Goal: Check status: Check status

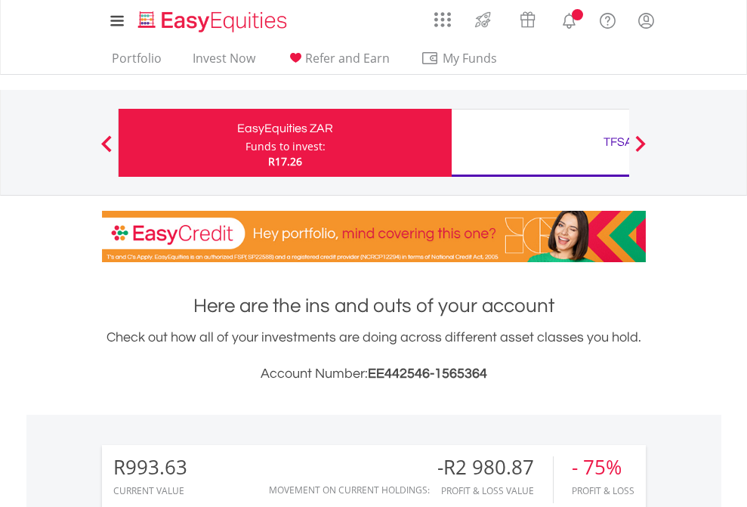
scroll to position [145, 237]
click at [245, 143] on div "Funds to invest:" at bounding box center [285, 146] width 80 height 15
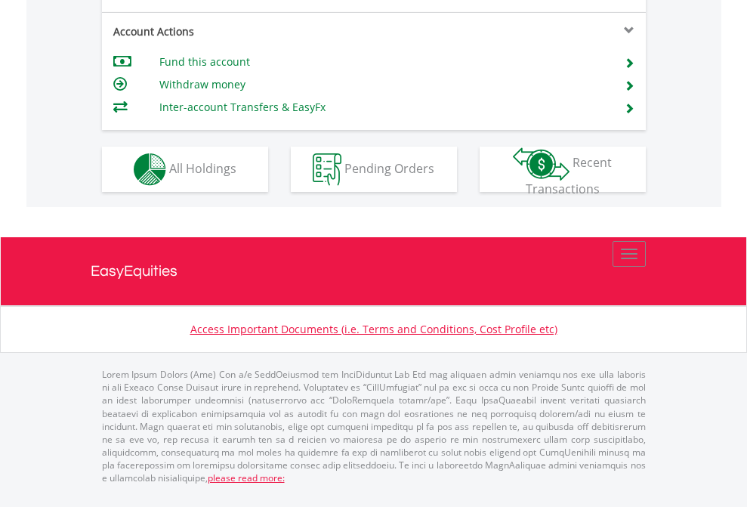
scroll to position [1417, 0]
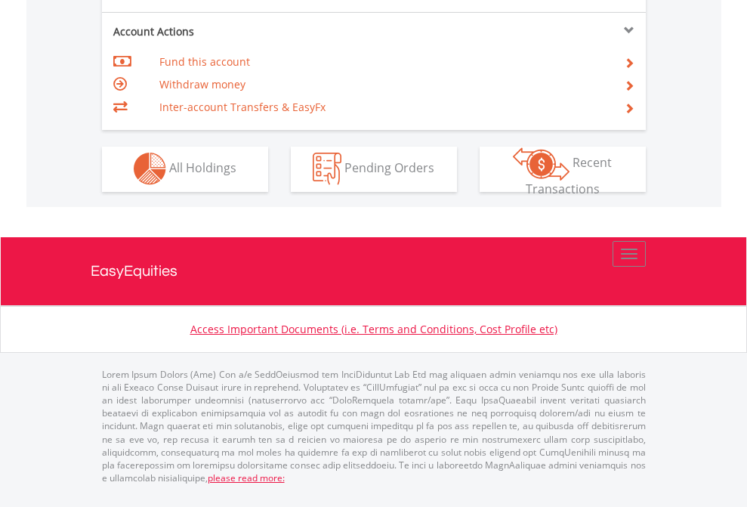
scroll to position [1412, 0]
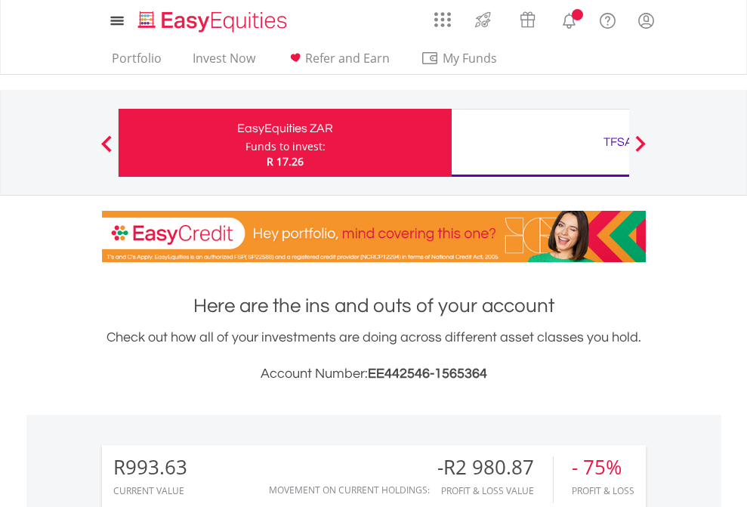
scroll to position [145, 237]
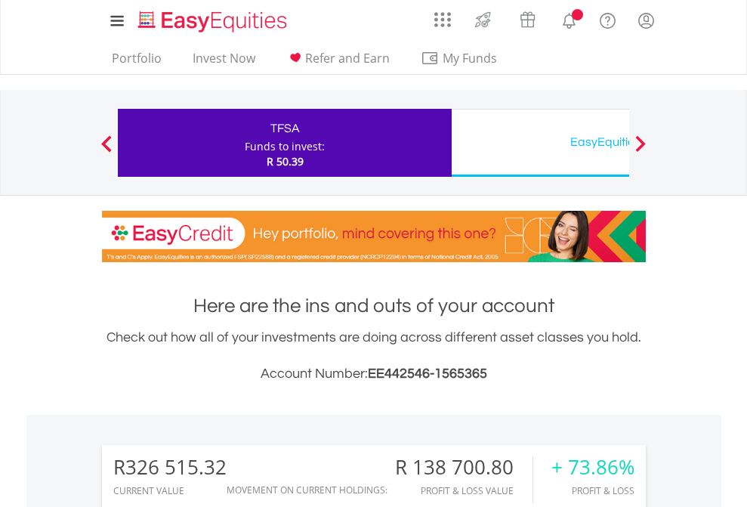
scroll to position [1187, 0]
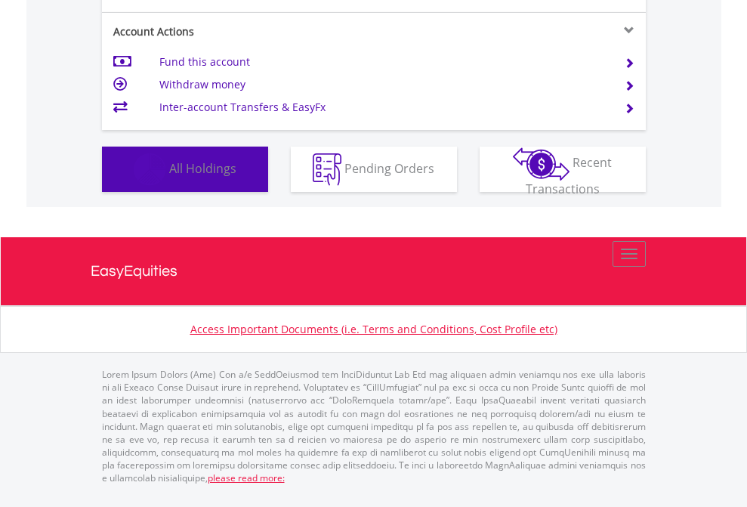
scroll to position [145, 237]
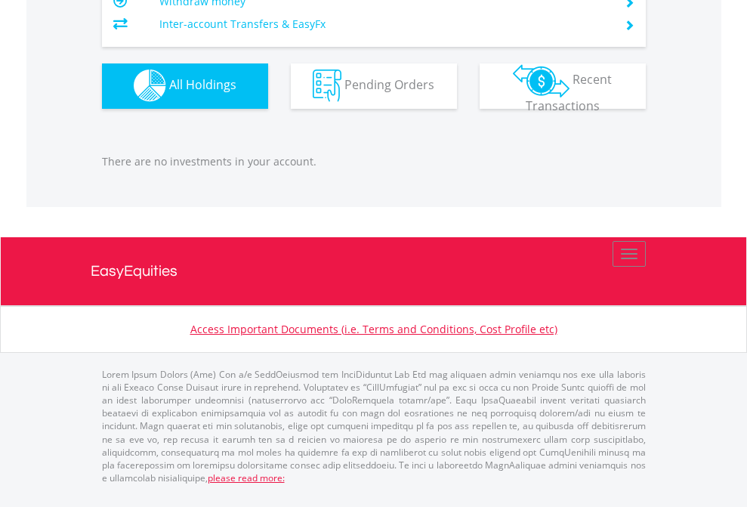
scroll to position [145, 237]
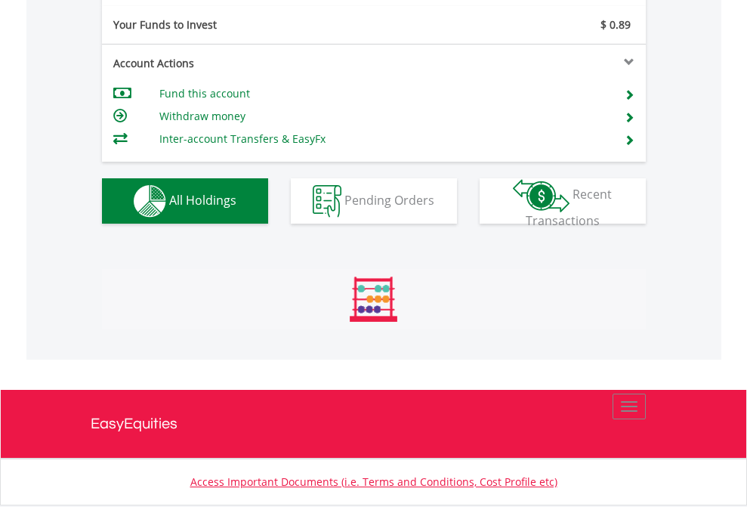
scroll to position [145, 237]
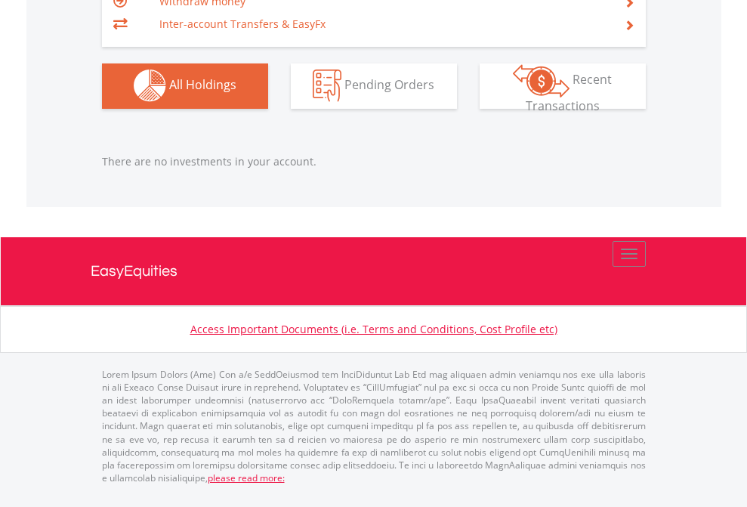
scroll to position [145, 237]
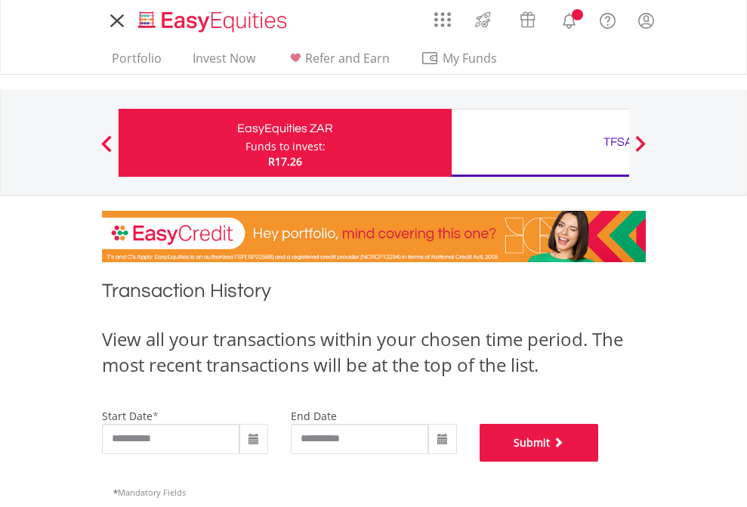
click at [599, 461] on button "Submit" at bounding box center [538, 442] width 119 height 38
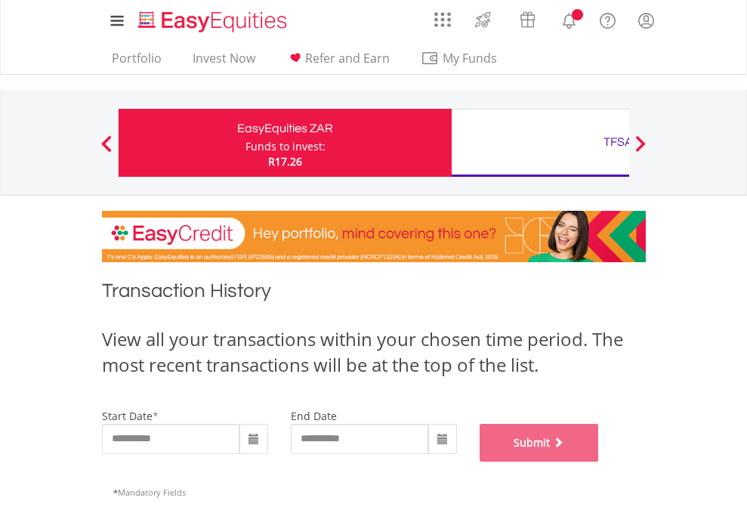
scroll to position [612, 0]
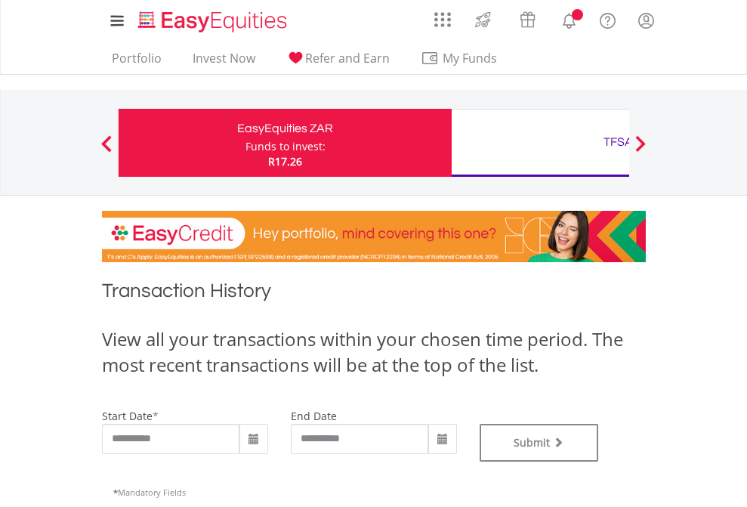
click at [540, 143] on div "TFSA" at bounding box center [617, 141] width 315 height 21
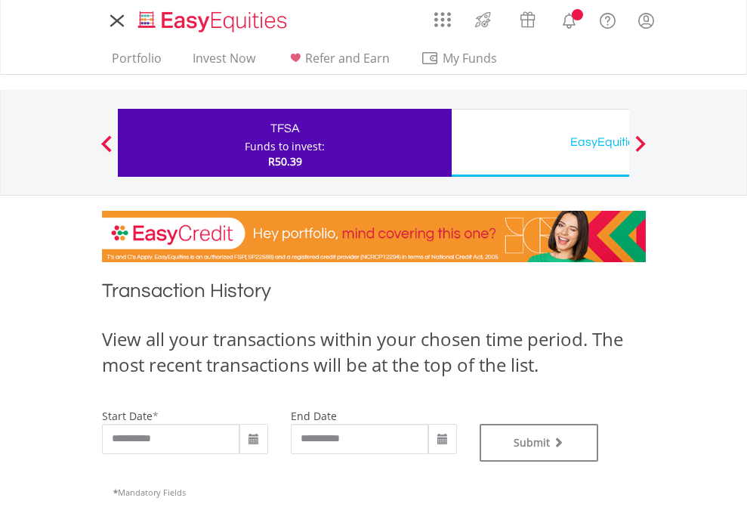
type input "**********"
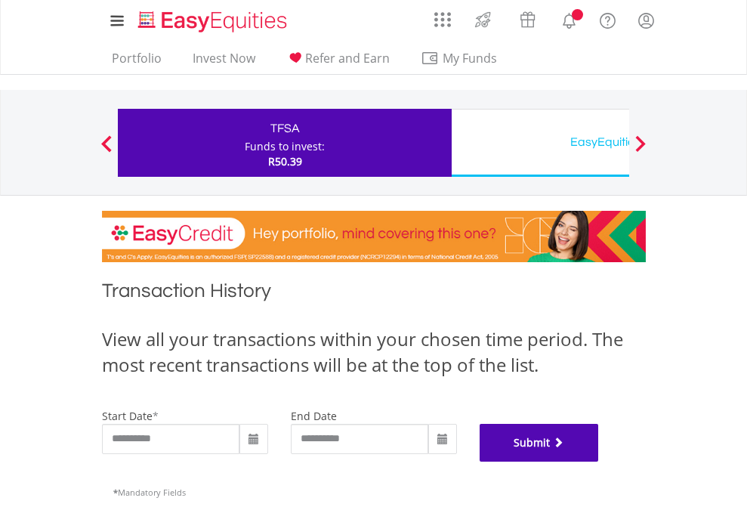
click at [599, 461] on button "Submit" at bounding box center [538, 442] width 119 height 38
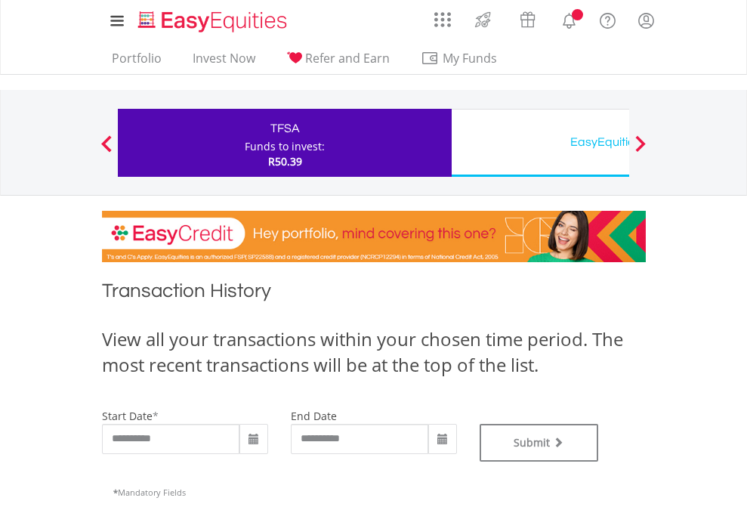
click at [540, 143] on div "EasyEquities USD" at bounding box center [617, 141] width 315 height 21
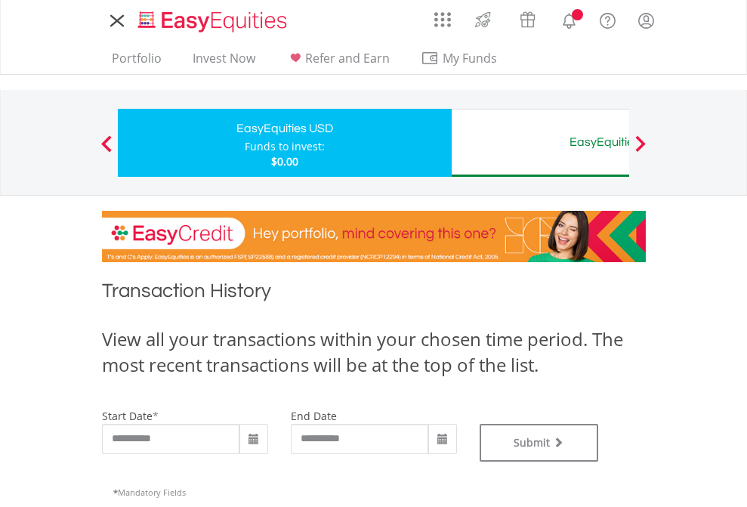
type input "**********"
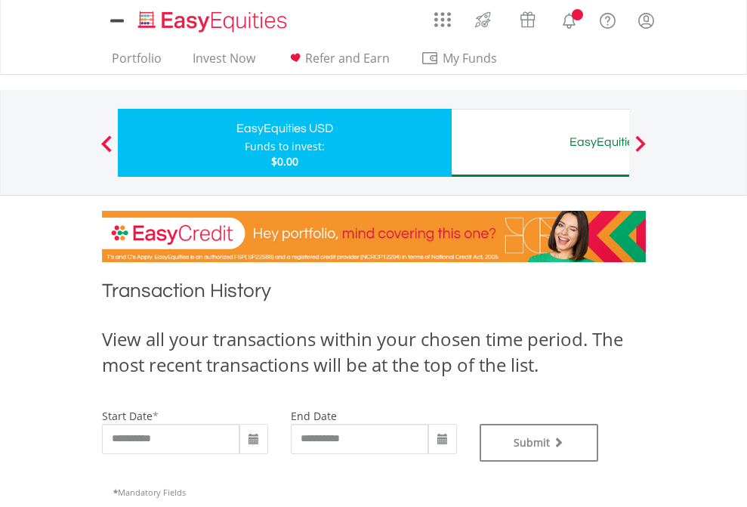
click at [540, 143] on div "EasyEquities AUD" at bounding box center [617, 141] width 315 height 21
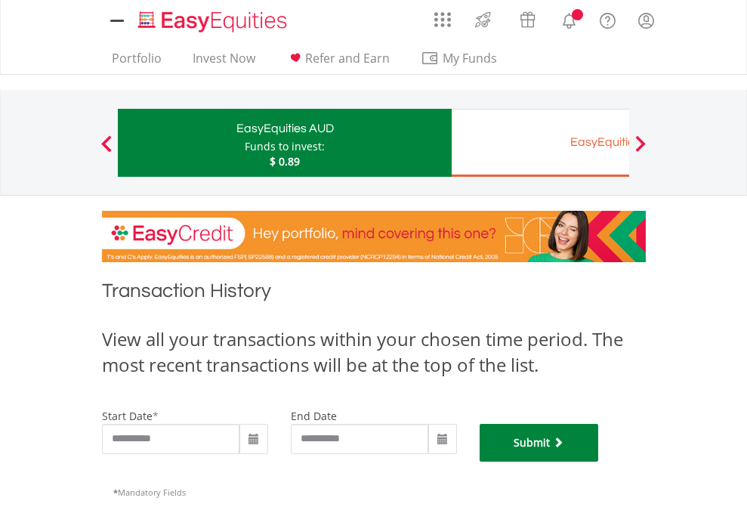
click at [599, 461] on button "Submit" at bounding box center [538, 442] width 119 height 38
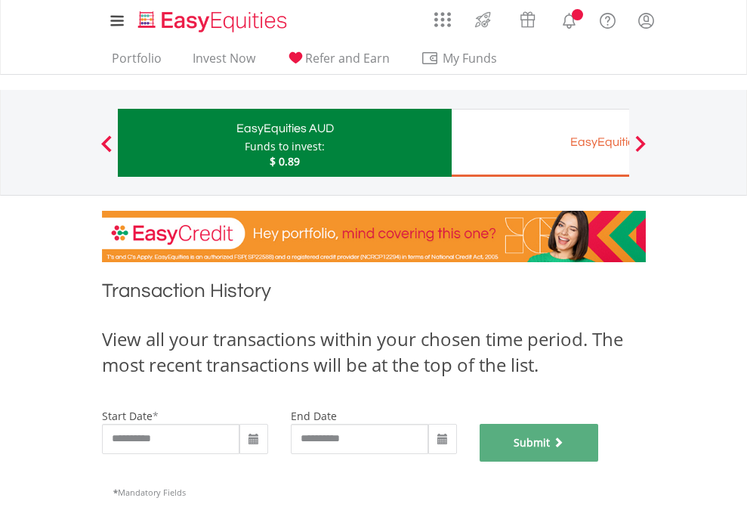
scroll to position [612, 0]
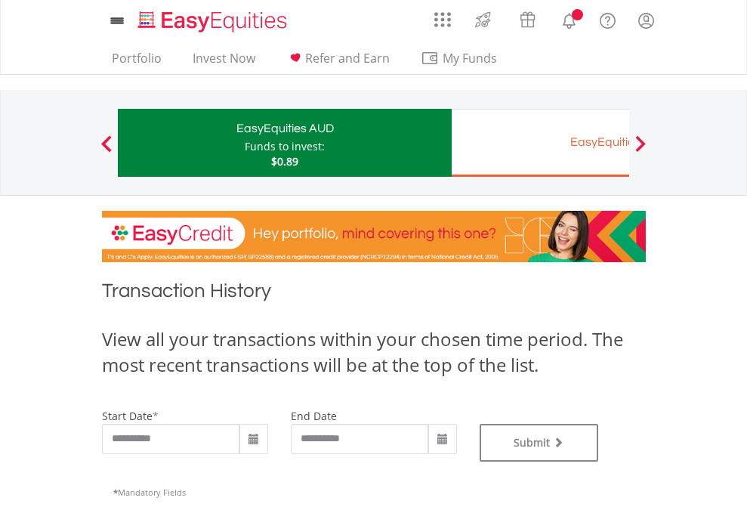
click at [540, 143] on div "EasyEquities EUR" at bounding box center [617, 141] width 315 height 21
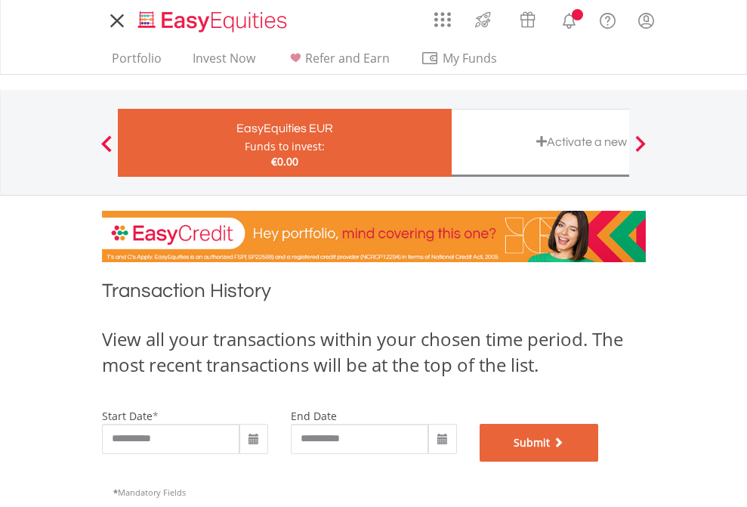
click at [599, 461] on button "Submit" at bounding box center [538, 442] width 119 height 38
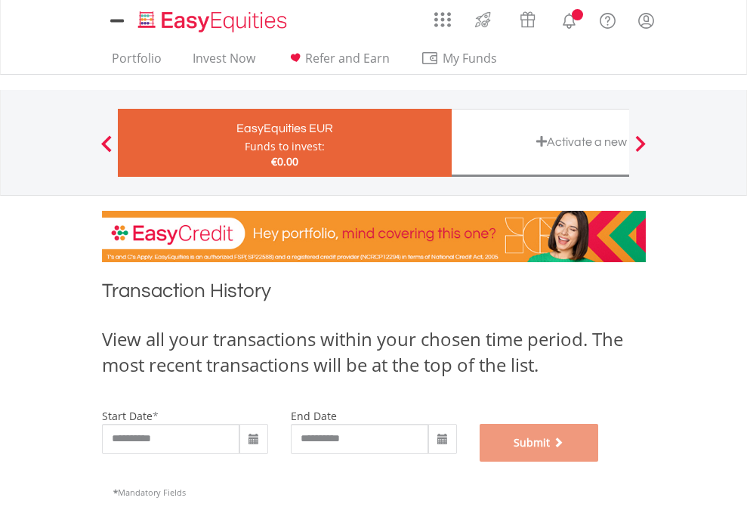
scroll to position [612, 0]
